Goal: Transaction & Acquisition: Subscribe to service/newsletter

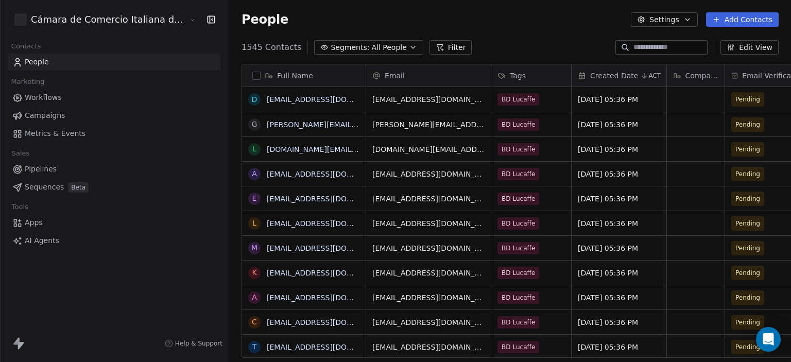
scroll to position [311, 604]
click at [40, 113] on span "Campaigns" at bounding box center [45, 115] width 40 height 11
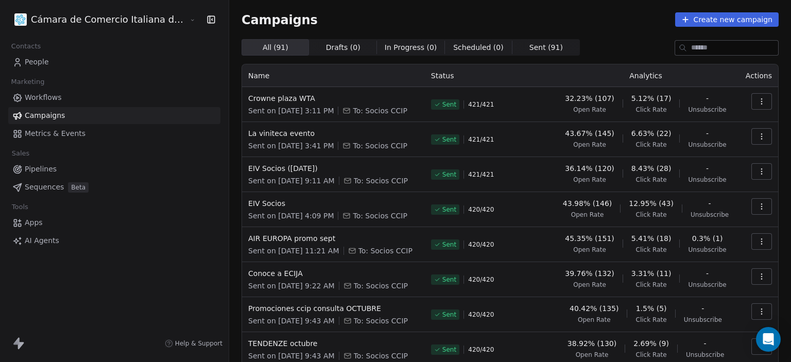
click at [40, 61] on span "People" at bounding box center [37, 62] width 24 height 11
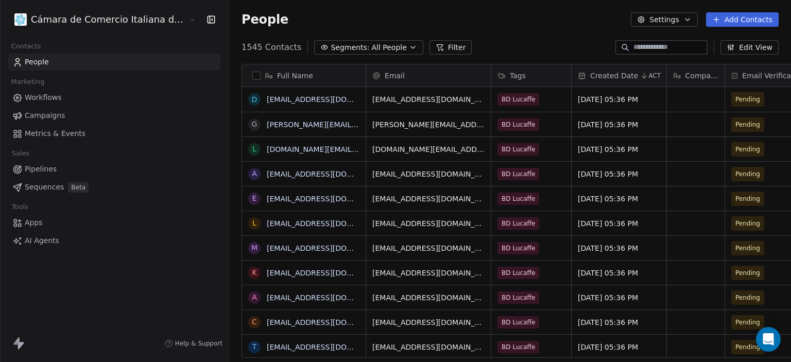
scroll to position [311, 604]
click at [731, 76] on icon at bounding box center [734, 76] width 7 height 8
click at [684, 76] on html "Cámara de Comercio Italiana del Perú Contacts People Marketing Workflows Campai…" at bounding box center [395, 181] width 791 height 362
click at [736, 96] on span "Pending" at bounding box center [748, 99] width 25 height 10
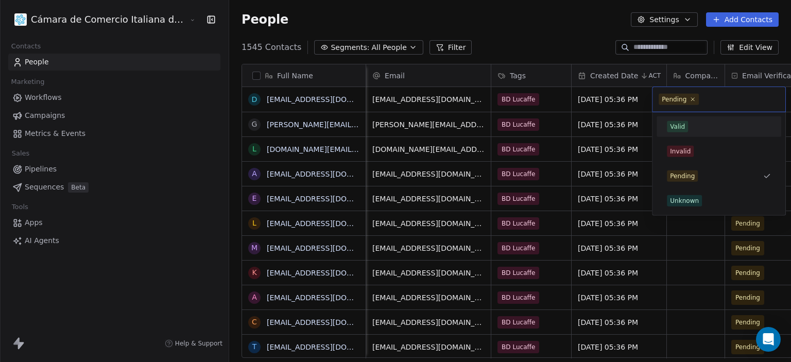
click at [701, 127] on div "Valid" at bounding box center [719, 126] width 104 height 11
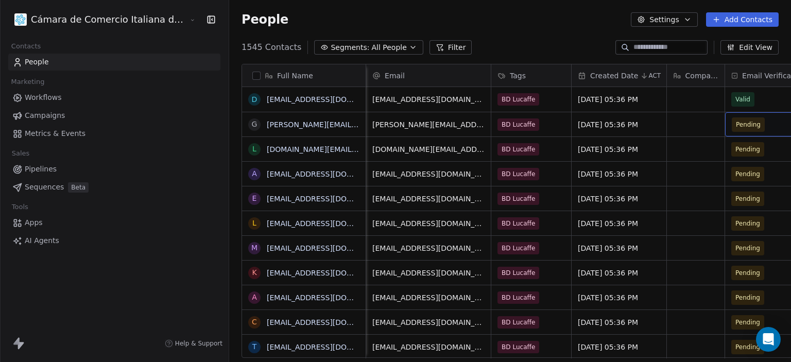
click at [736, 120] on span "Pending" at bounding box center [748, 125] width 25 height 10
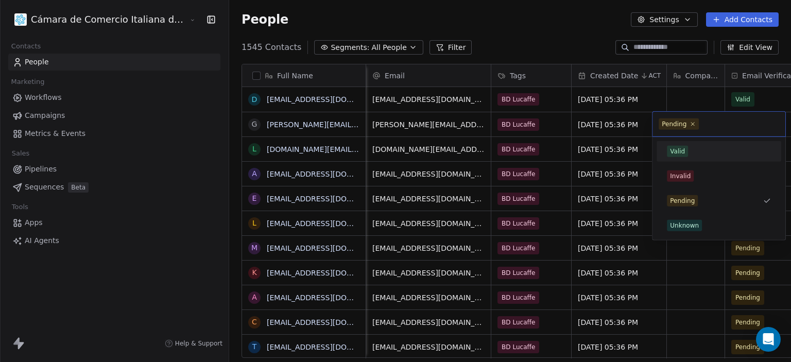
click at [690, 152] on div "Valid" at bounding box center [719, 151] width 104 height 11
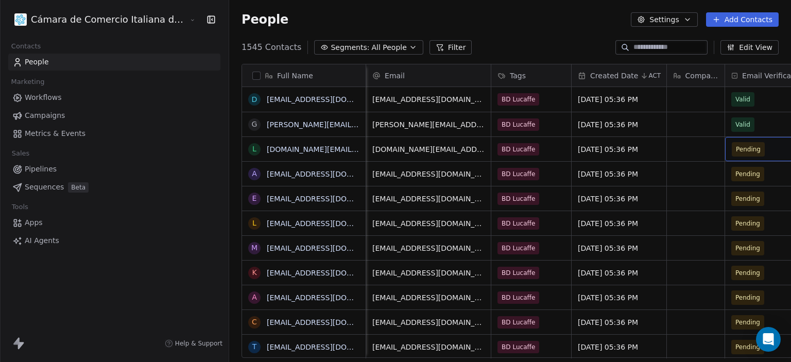
click at [734, 147] on span "Pending" at bounding box center [763, 149] width 63 height 14
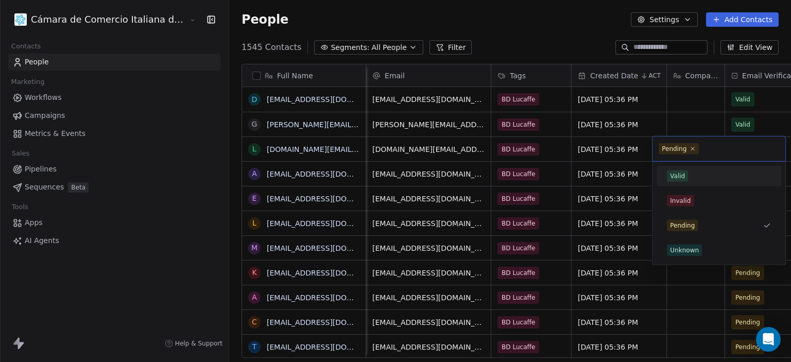
click at [701, 171] on div "Valid" at bounding box center [719, 176] width 104 height 11
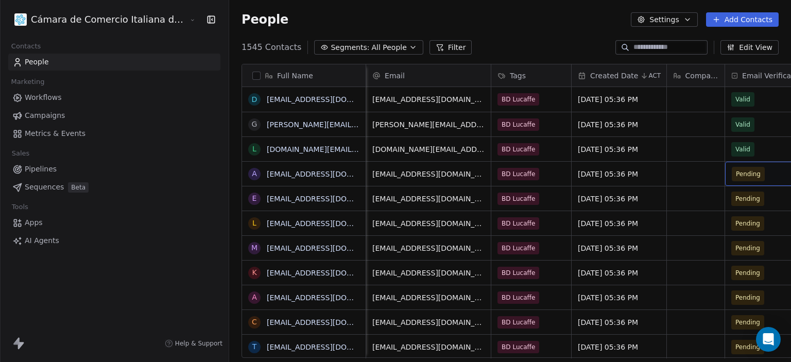
click at [735, 182] on div "Pending" at bounding box center [772, 174] width 95 height 24
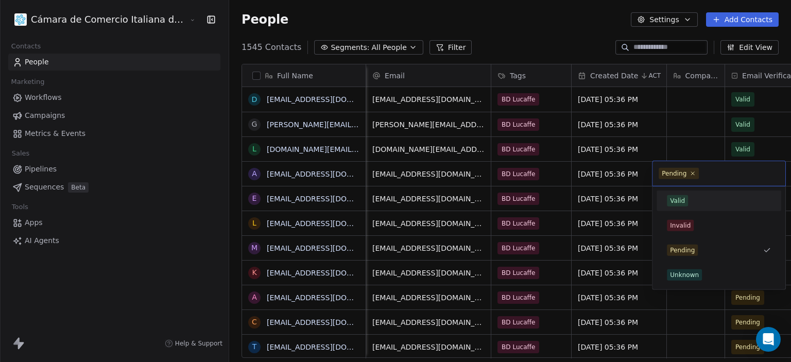
click at [684, 195] on span "Valid" at bounding box center [677, 200] width 21 height 11
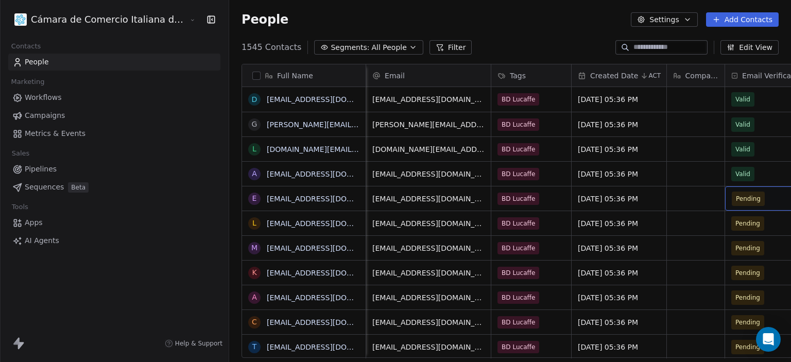
click at [732, 199] on span "Pending" at bounding box center [763, 199] width 63 height 14
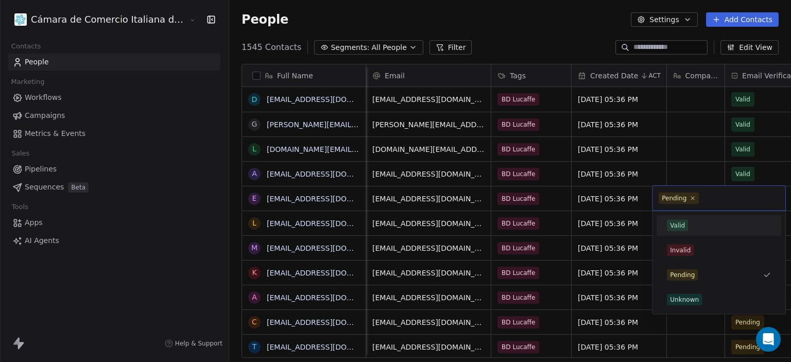
click at [686, 223] on span "Valid" at bounding box center [677, 225] width 21 height 11
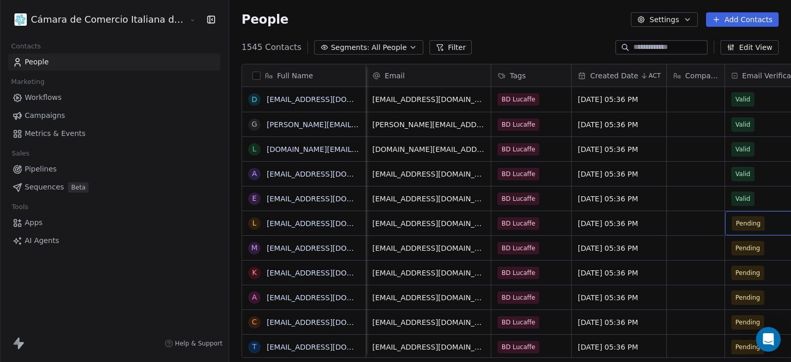
click at [740, 224] on span "Pending" at bounding box center [763, 223] width 63 height 14
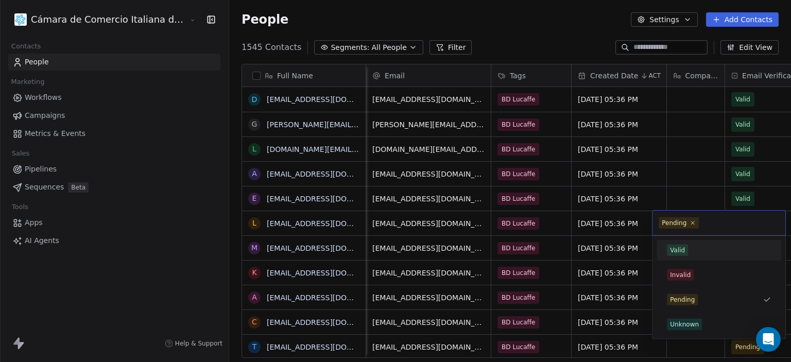
click at [682, 243] on div "Valid" at bounding box center [719, 250] width 116 height 16
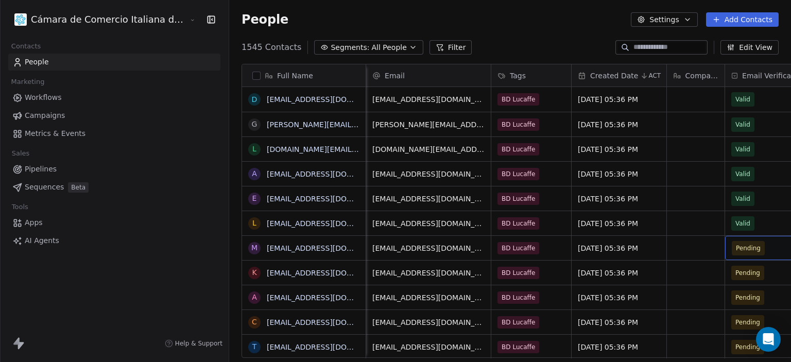
click at [736, 245] on span "Pending" at bounding box center [763, 248] width 63 height 14
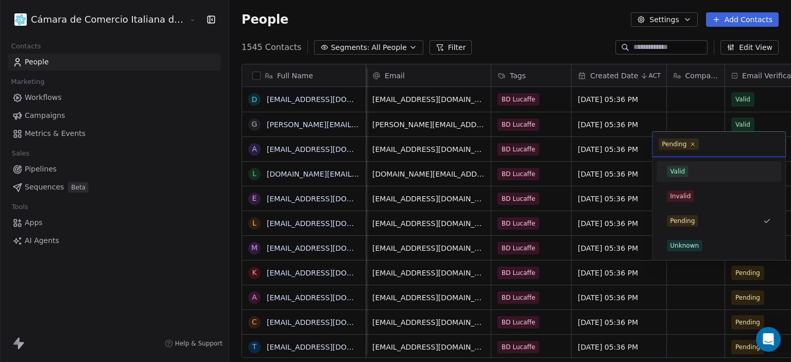
click at [682, 167] on div "Valid" at bounding box center [677, 171] width 15 height 9
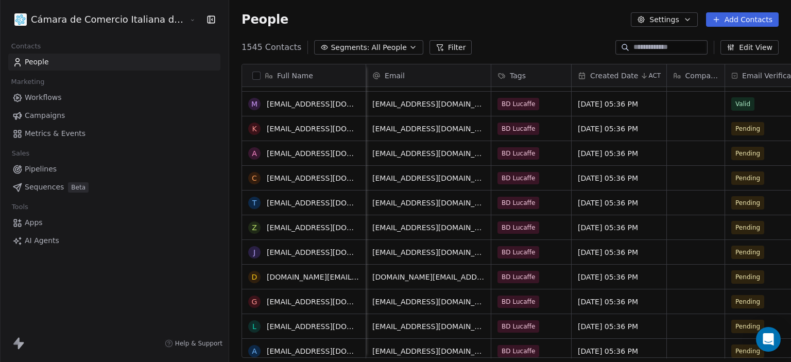
scroll to position [144, 0]
click at [735, 133] on span "Pending" at bounding box center [763, 129] width 63 height 14
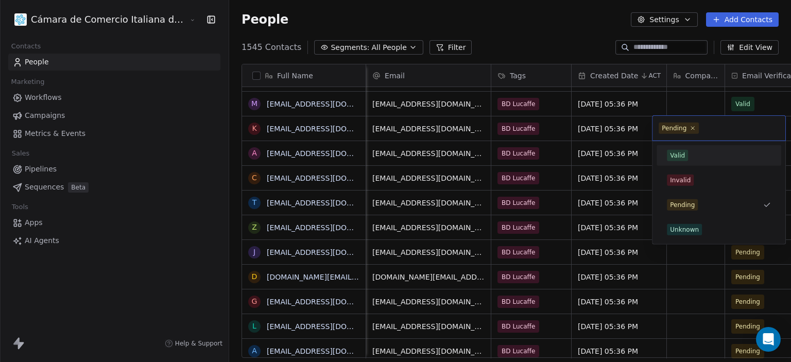
click at [693, 160] on div "Valid" at bounding box center [719, 155] width 104 height 11
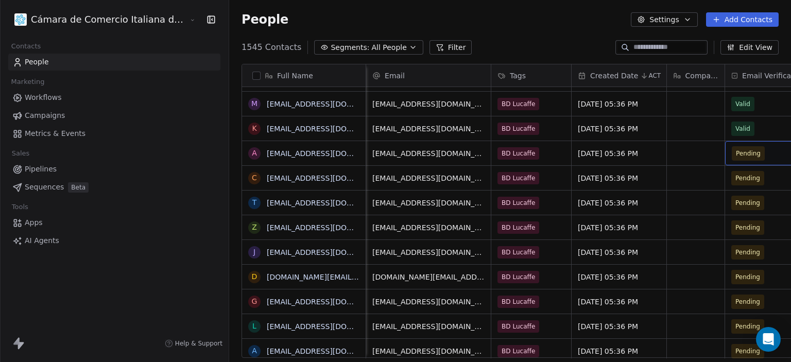
click at [748, 154] on div "Pending" at bounding box center [772, 153] width 95 height 24
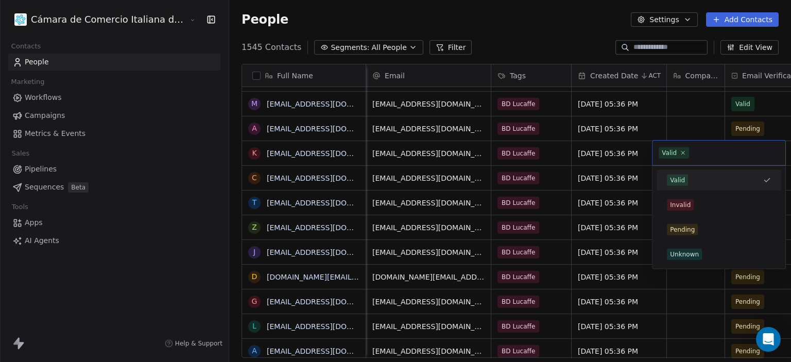
click at [688, 179] on div "Valid" at bounding box center [713, 180] width 92 height 11
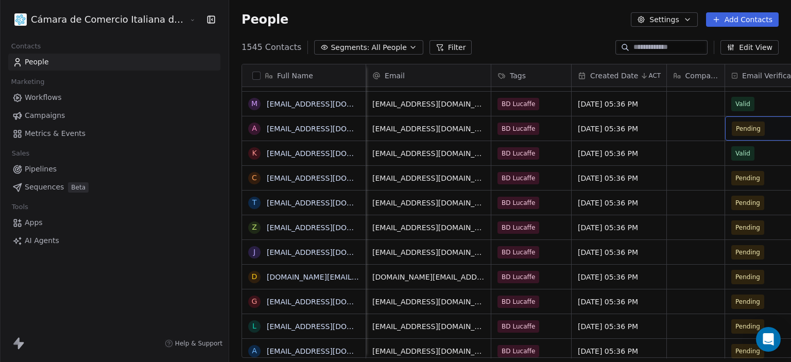
click at [734, 125] on span "Pending" at bounding box center [763, 129] width 63 height 14
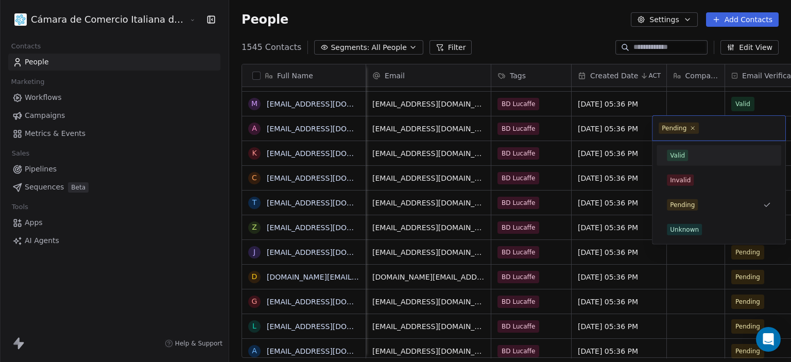
click at [680, 161] on div "Valid" at bounding box center [719, 155] width 116 height 16
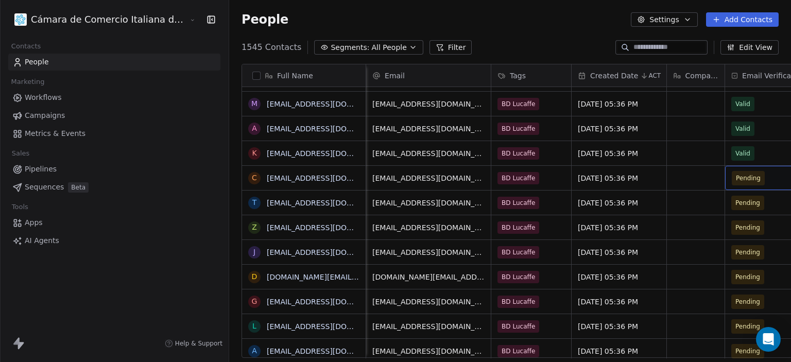
click at [725, 185] on div "Pending" at bounding box center [772, 178] width 95 height 24
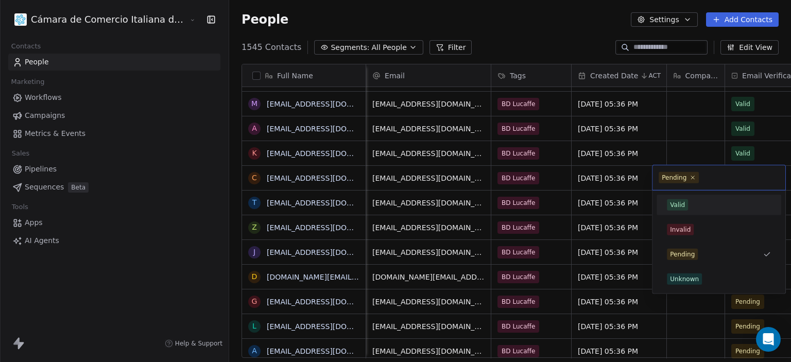
click at [696, 201] on div "Valid" at bounding box center [719, 204] width 104 height 11
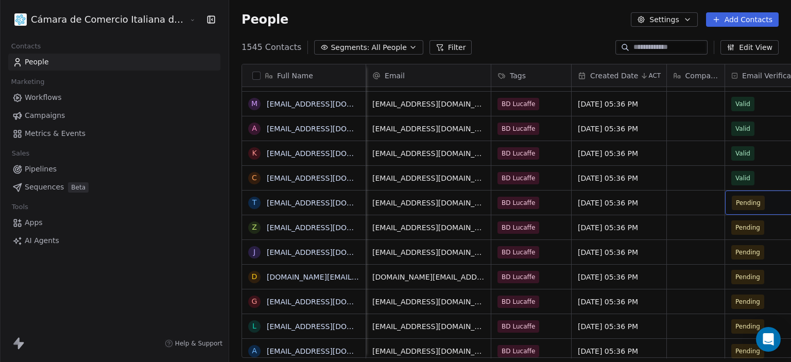
click at [732, 205] on span "Pending" at bounding box center [763, 203] width 63 height 14
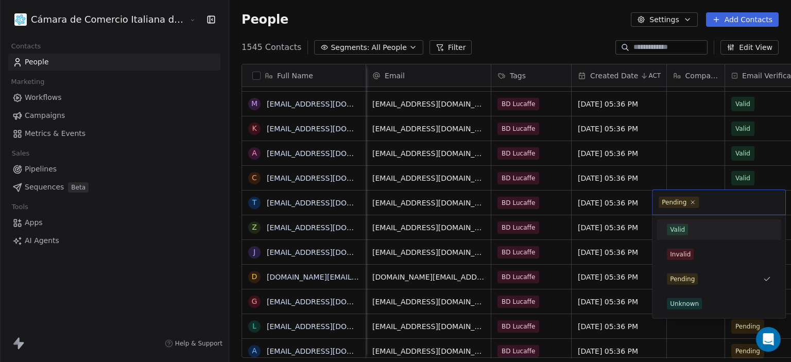
click at [699, 227] on div "Valid" at bounding box center [719, 229] width 104 height 11
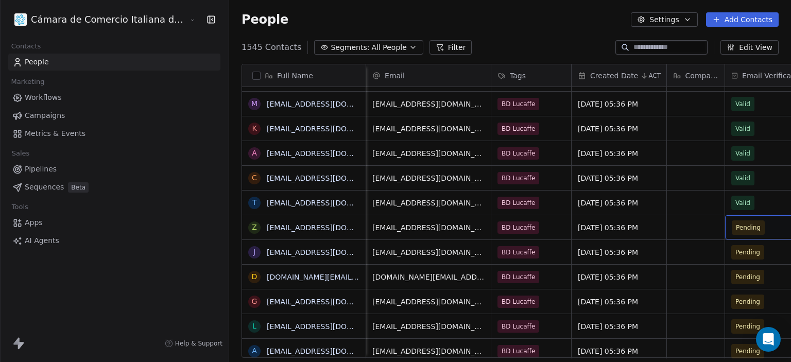
click at [732, 227] on span "Pending" at bounding box center [763, 227] width 63 height 14
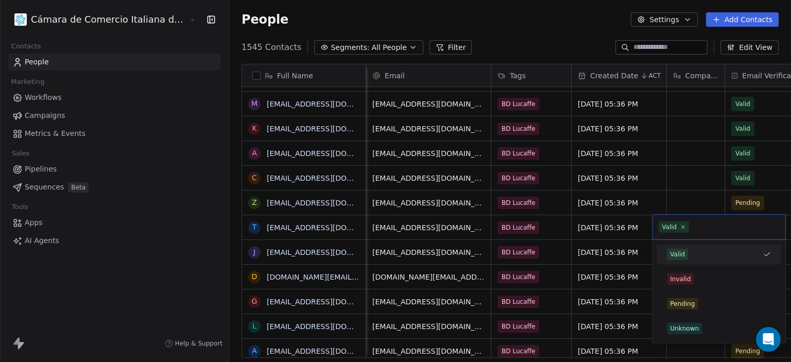
click at [685, 253] on span "Valid" at bounding box center [677, 254] width 21 height 11
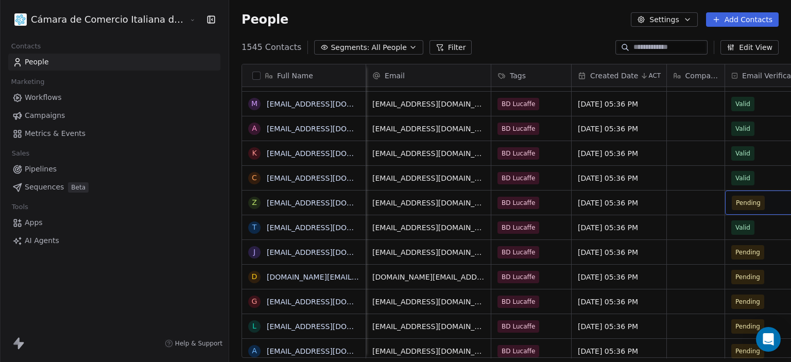
click at [744, 199] on span "Pending" at bounding box center [763, 203] width 63 height 14
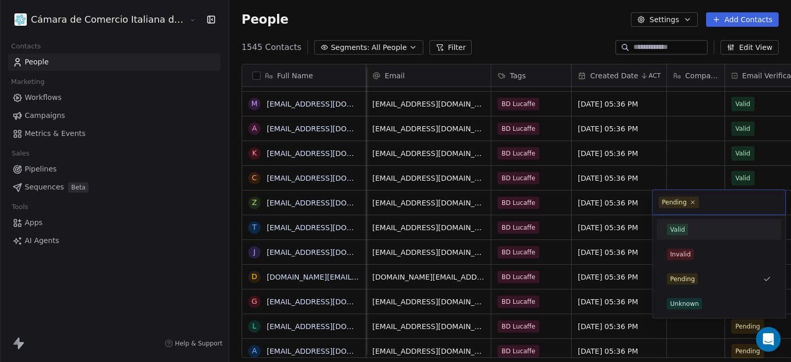
click at [668, 232] on span "Valid" at bounding box center [677, 229] width 21 height 11
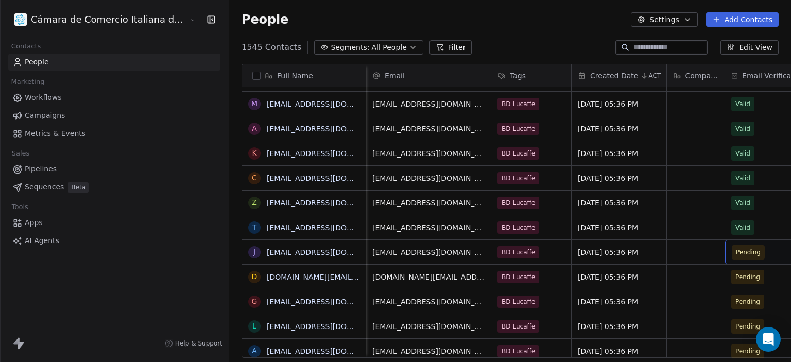
click at [732, 257] on span "Pending" at bounding box center [763, 252] width 63 height 14
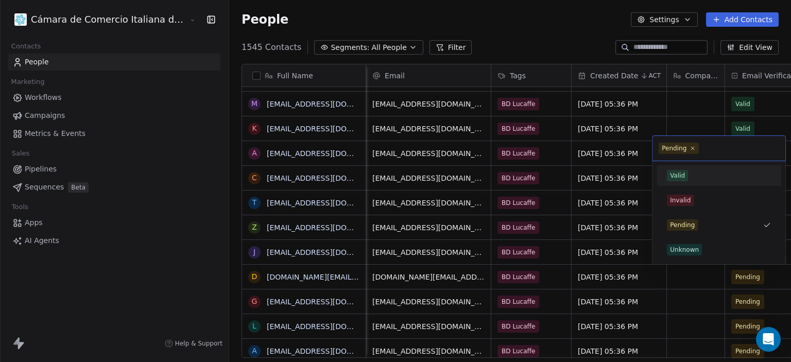
click at [675, 176] on div "Valid" at bounding box center [677, 175] width 15 height 9
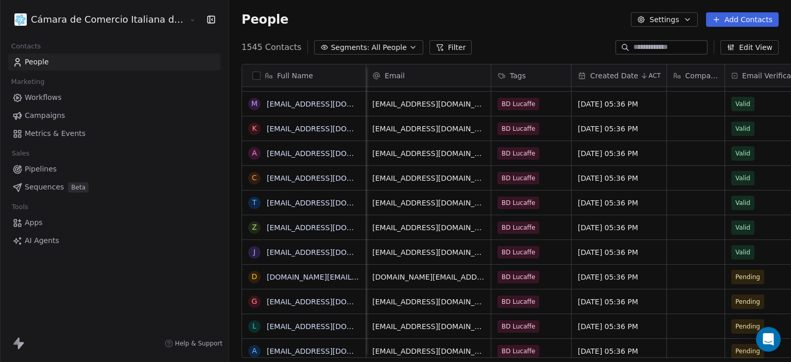
click at [719, 18] on icon at bounding box center [716, 19] width 8 height 8
click at [720, 39] on span "Create new contact" at bounding box center [747, 42] width 71 height 11
click at [471, 54] on html "Cámara de Comercio Italiana del Perú Contacts People Marketing Workflows Campai…" at bounding box center [395, 181] width 791 height 362
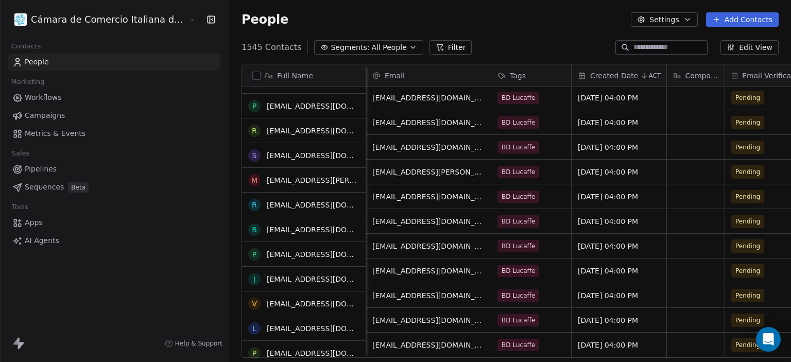
scroll to position [1252, 0]
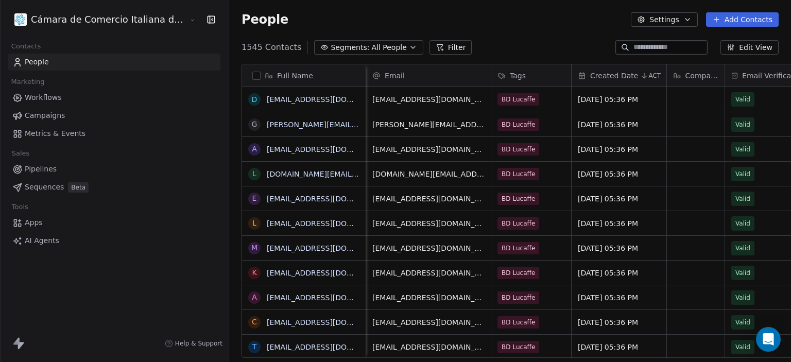
click at [744, 22] on button "Add Contacts" at bounding box center [742, 19] width 73 height 14
click at [711, 47] on div "Create new contact" at bounding box center [741, 42] width 83 height 11
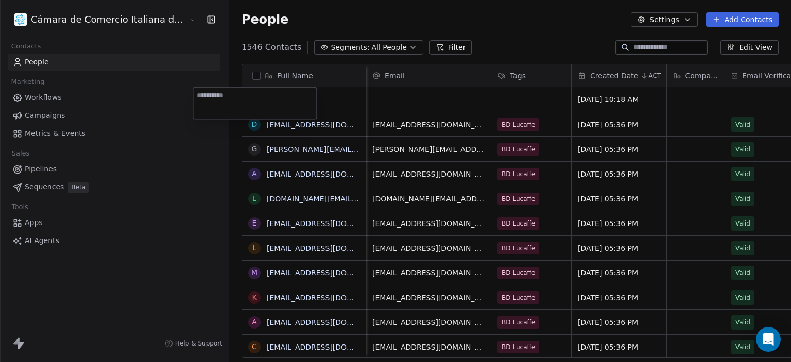
type textarea "**********"
click at [352, 89] on html "Cámara de Comercio Italiana del Perú Contacts People Marketing Workflows Campai…" at bounding box center [395, 181] width 791 height 362
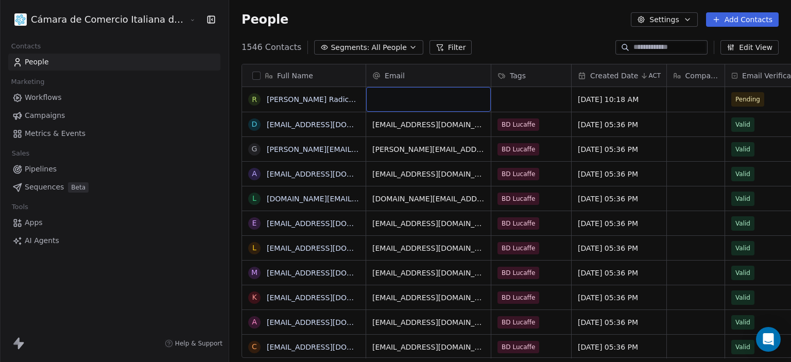
click at [389, 98] on div "grid" at bounding box center [428, 99] width 125 height 25
type input "**********"
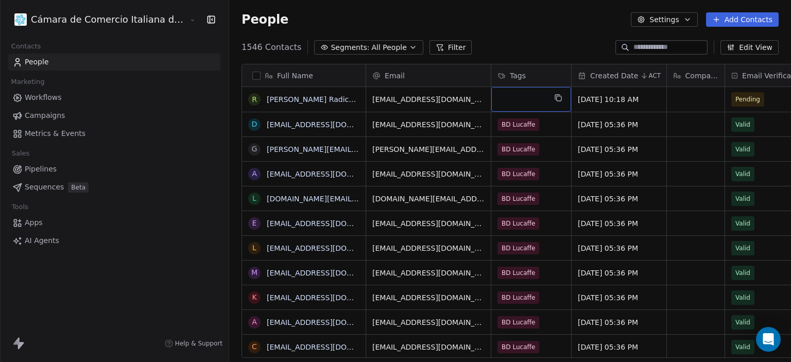
click at [491, 95] on div "grid" at bounding box center [531, 99] width 80 height 25
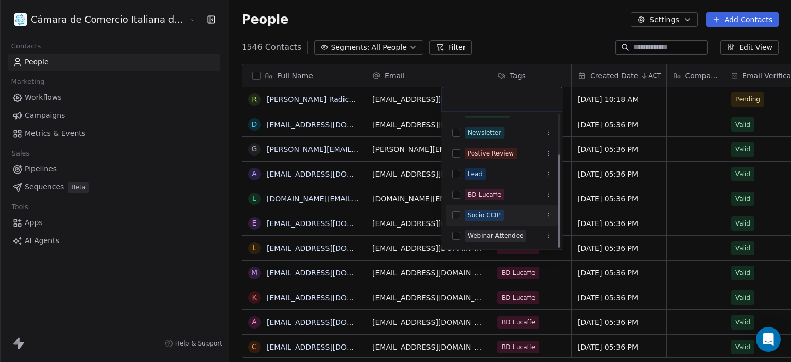
click at [478, 213] on div "Socio CCIP" at bounding box center [484, 215] width 33 height 9
click at [523, 55] on html "Cámara de Comercio Italiana del Perú Contacts People Marketing Workflows Campai…" at bounding box center [395, 181] width 791 height 362
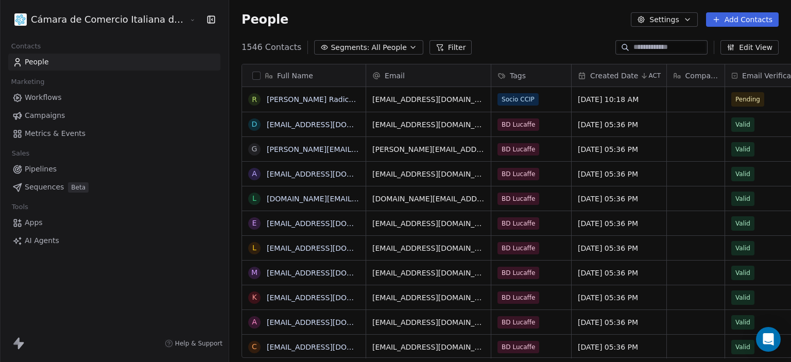
click at [648, 112] on div "[EMAIL_ADDRESS][DOMAIN_NAME] BD Lucaffe [DATE] 05:36 PM Valid" at bounding box center [605, 124] width 479 height 25
click at [667, 105] on div "grid" at bounding box center [696, 99] width 58 height 25
type textarea "********"
click at [577, 65] on div "Created Date ACT" at bounding box center [619, 75] width 95 height 22
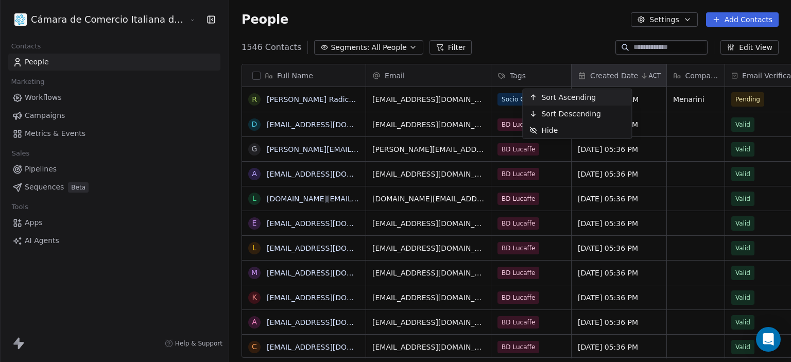
click at [551, 33] on html "Cámara de Comercio Italiana del Perú Contacts People Marketing Workflows Campai…" at bounding box center [395, 181] width 791 height 362
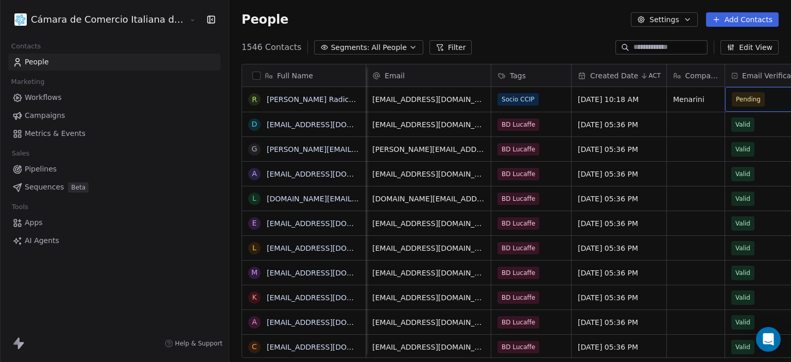
scroll to position [0, 0]
click at [732, 99] on span "Pending" at bounding box center [763, 99] width 63 height 14
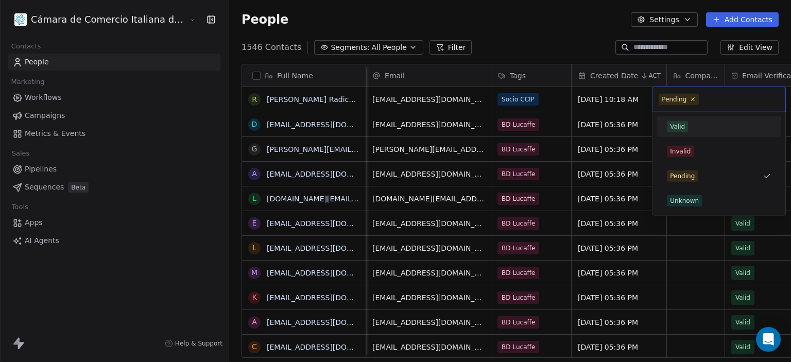
click at [711, 128] on div "Valid" at bounding box center [719, 126] width 104 height 11
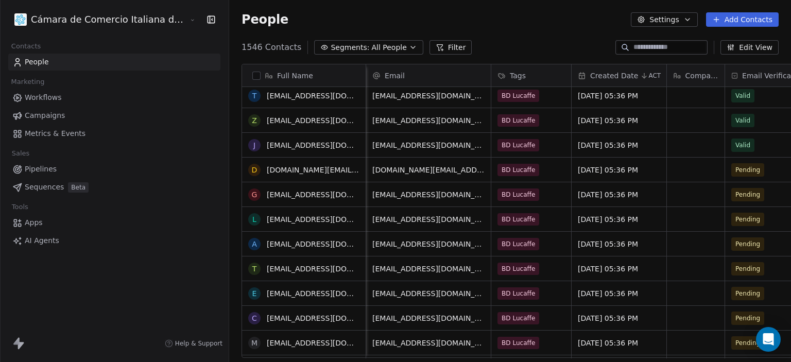
scroll to position [309, 0]
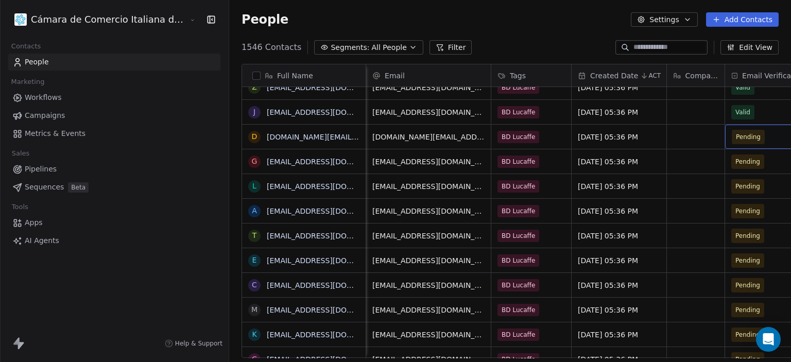
click at [740, 133] on span "Pending" at bounding box center [763, 137] width 63 height 14
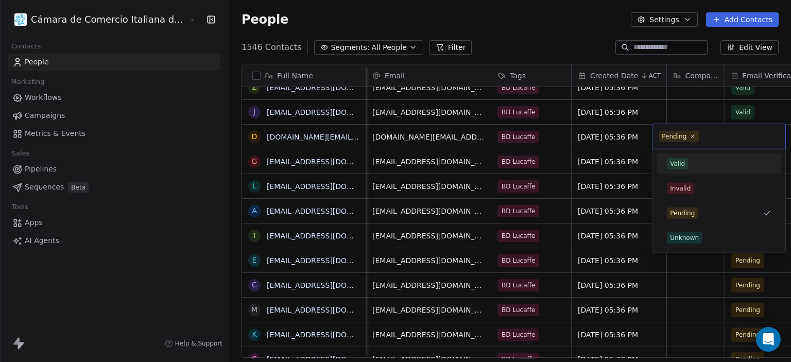
click at [673, 163] on div "Valid" at bounding box center [677, 163] width 15 height 9
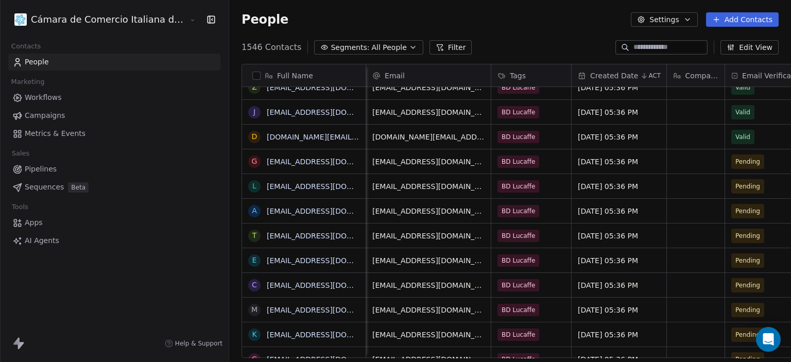
click at [59, 110] on span "Campaigns" at bounding box center [45, 115] width 40 height 11
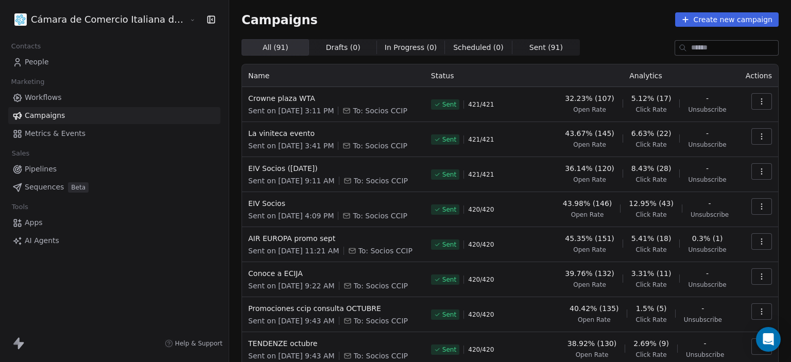
click at [701, 19] on button "Create new campaign" at bounding box center [727, 19] width 104 height 14
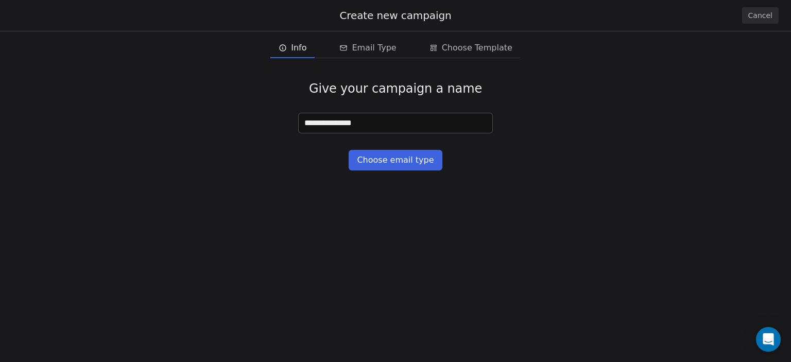
type input "**********"
click at [402, 160] on button "Choose email type" at bounding box center [395, 160] width 93 height 21
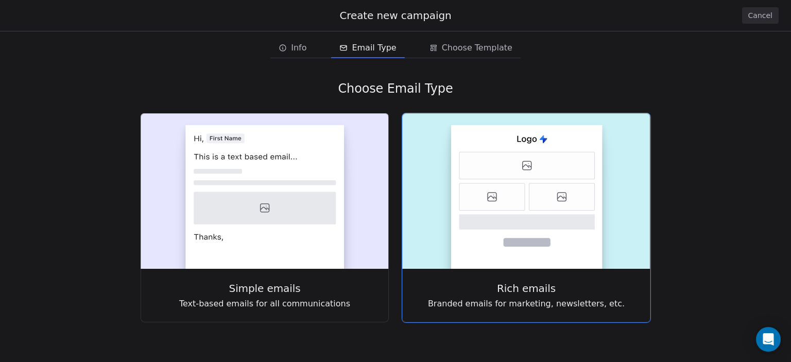
click at [519, 172] on icon at bounding box center [526, 165] width 135 height 27
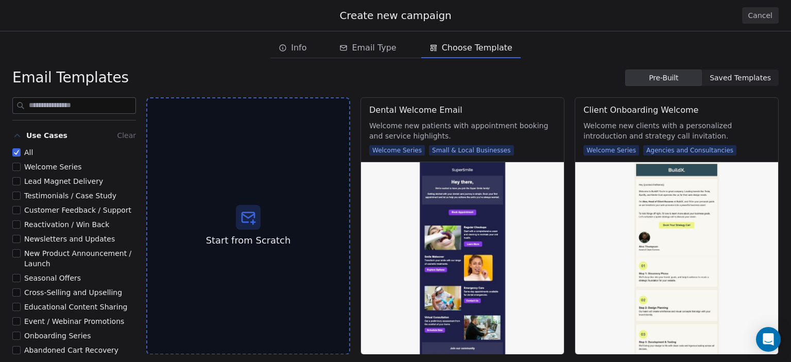
click at [726, 78] on span "Saved Templates" at bounding box center [740, 78] width 61 height 11
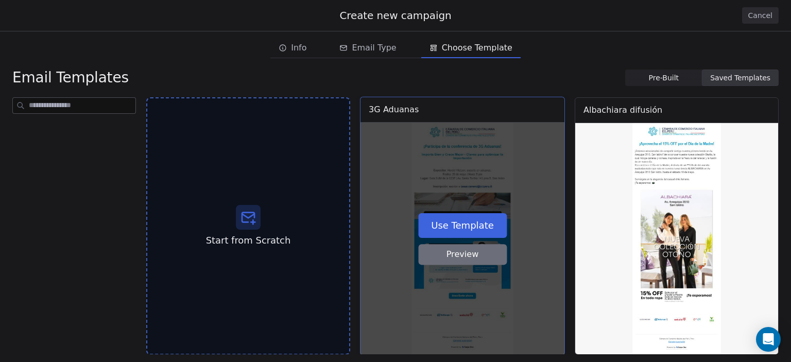
click at [541, 197] on div "Use Template Preview" at bounding box center [463, 239] width 204 height 232
click at [470, 220] on button "Use Template" at bounding box center [462, 225] width 89 height 25
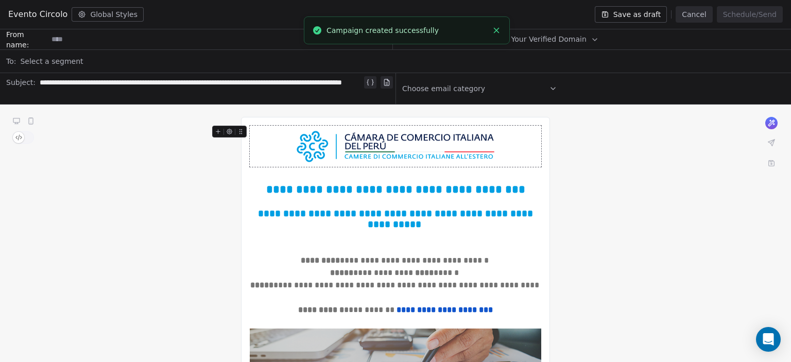
click at [296, 87] on div "**********" at bounding box center [201, 88] width 322 height 25
click at [275, 88] on div "**********" at bounding box center [201, 88] width 322 height 25
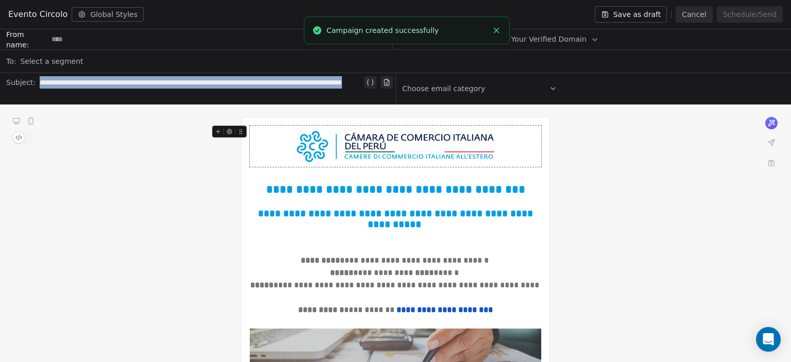
click at [275, 88] on div "**********" at bounding box center [201, 88] width 322 height 25
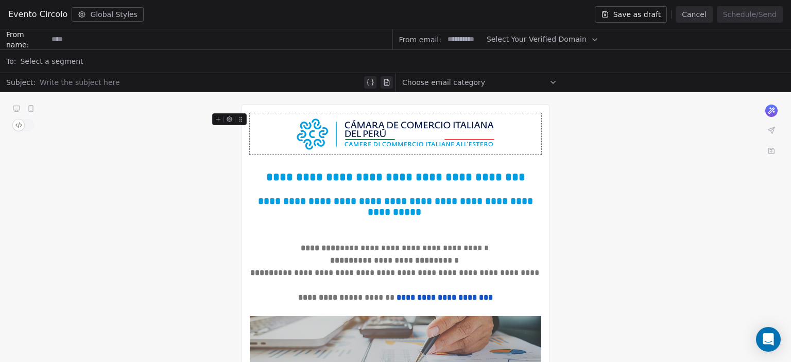
click at [339, 45] on input at bounding box center [220, 39] width 344 height 19
type input "**********"
click at [507, 32] on button "Select Your Verified Domain" at bounding box center [543, 39] width 112 height 20
click at [506, 59] on span "@[DOMAIN_NAME]" at bounding box center [533, 64] width 81 height 10
click at [462, 40] on input at bounding box center [464, 39] width 40 height 19
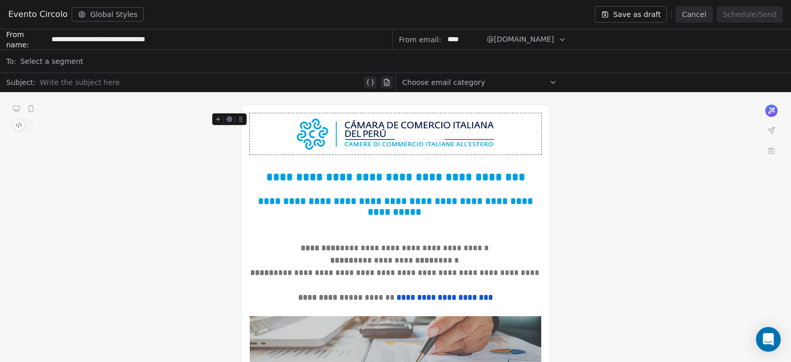
type input "****"
click at [224, 63] on div "Select a segment" at bounding box center [402, 61] width 765 height 23
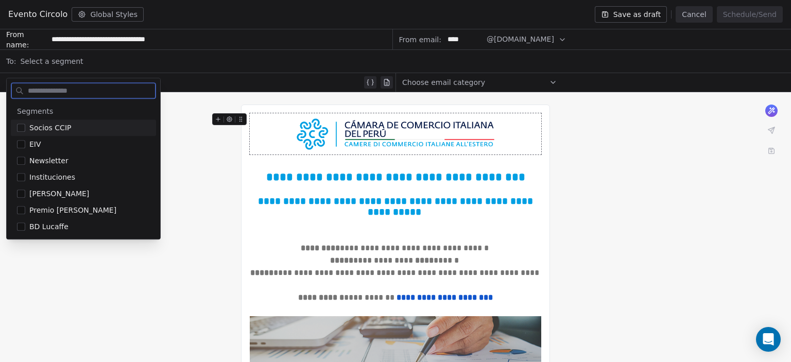
click at [63, 127] on span "Socios CCIP" at bounding box center [50, 128] width 42 height 10
click at [180, 90] on div "Write the subject here" at bounding box center [208, 82] width 337 height 16
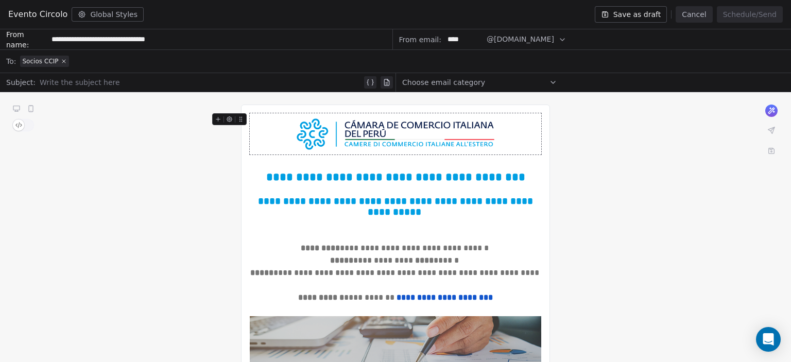
click at [145, 79] on div at bounding box center [201, 82] width 322 height 12
